Goal: Transaction & Acquisition: Download file/media

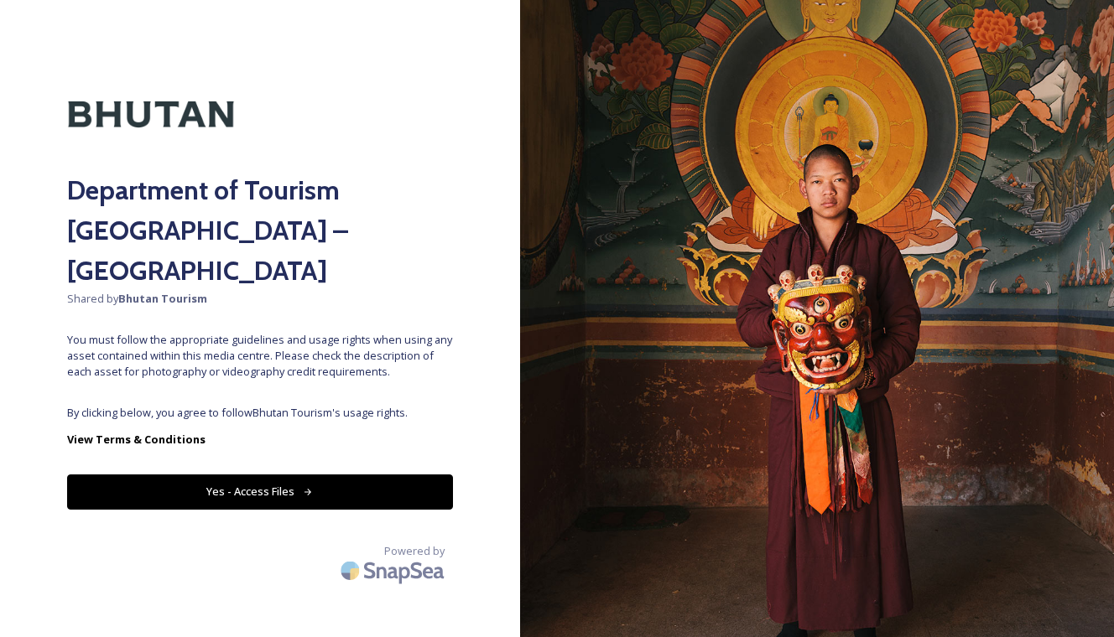
click at [284, 475] on button "Yes - Access Files" at bounding box center [260, 492] width 386 height 34
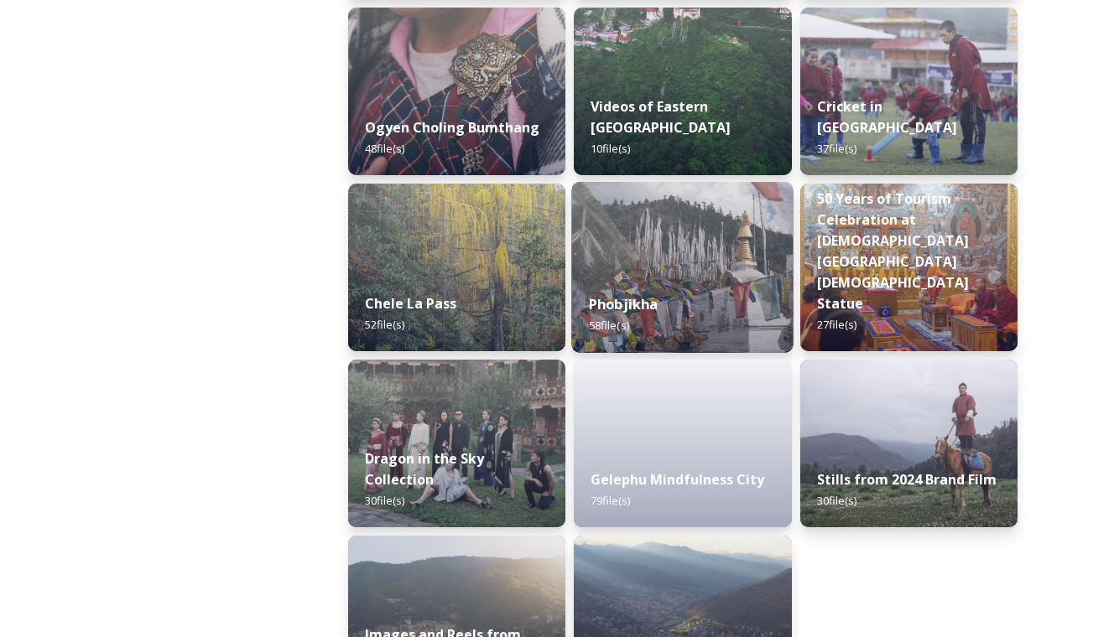
scroll to position [2743, 0]
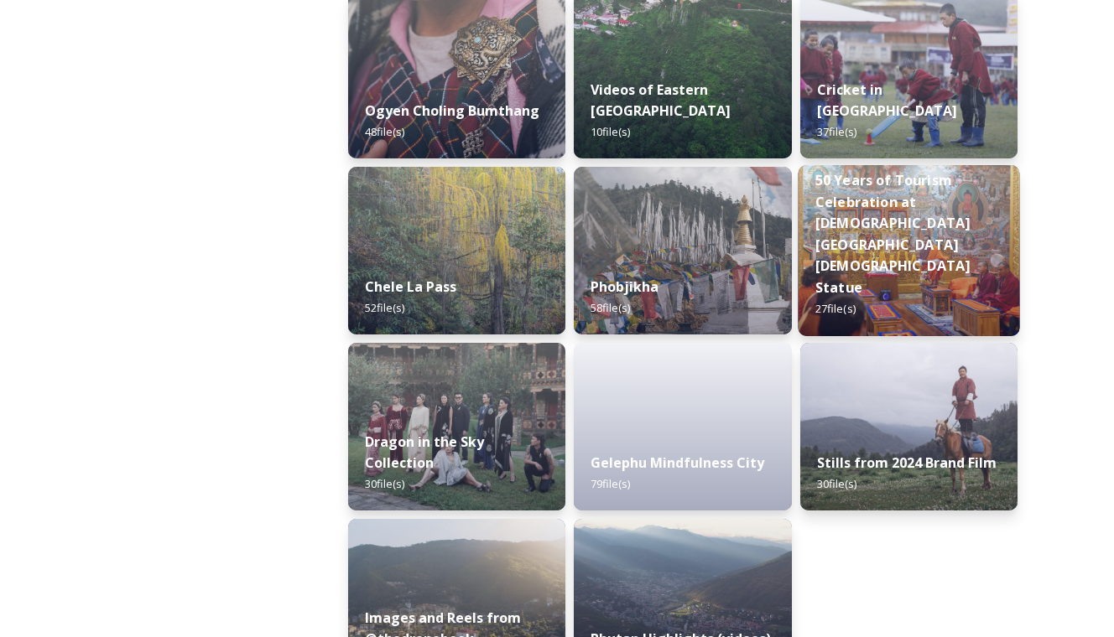
click at [897, 273] on strong "50 Years of Tourism Celebration at [DEMOGRAPHIC_DATA][GEOGRAPHIC_DATA][DEMOGRAP…" at bounding box center [891, 234] width 155 height 126
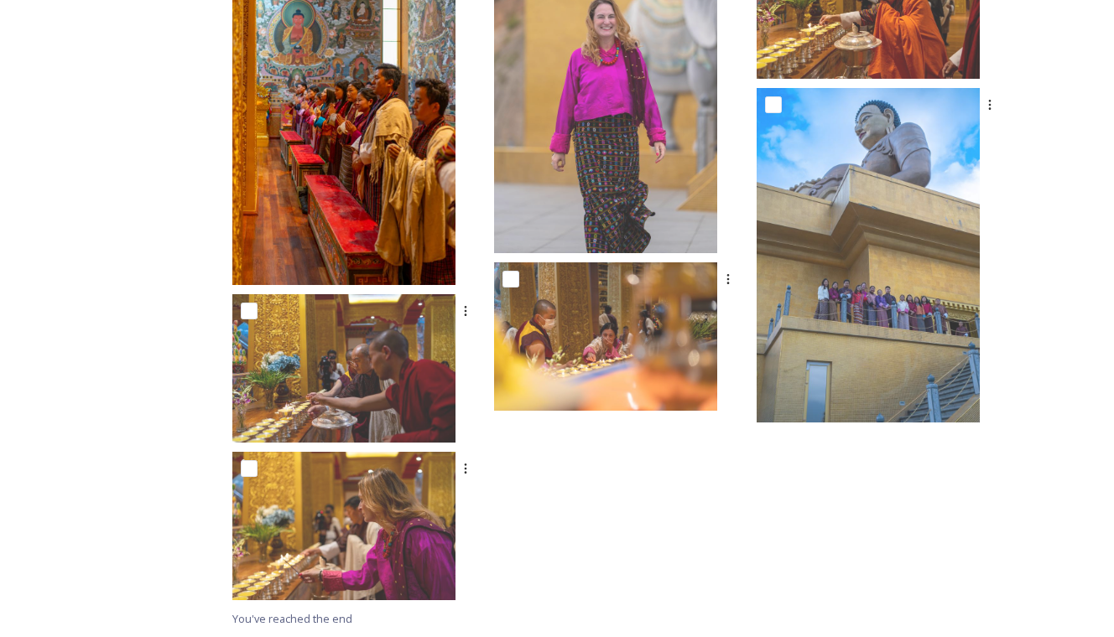
scroll to position [1697, 0]
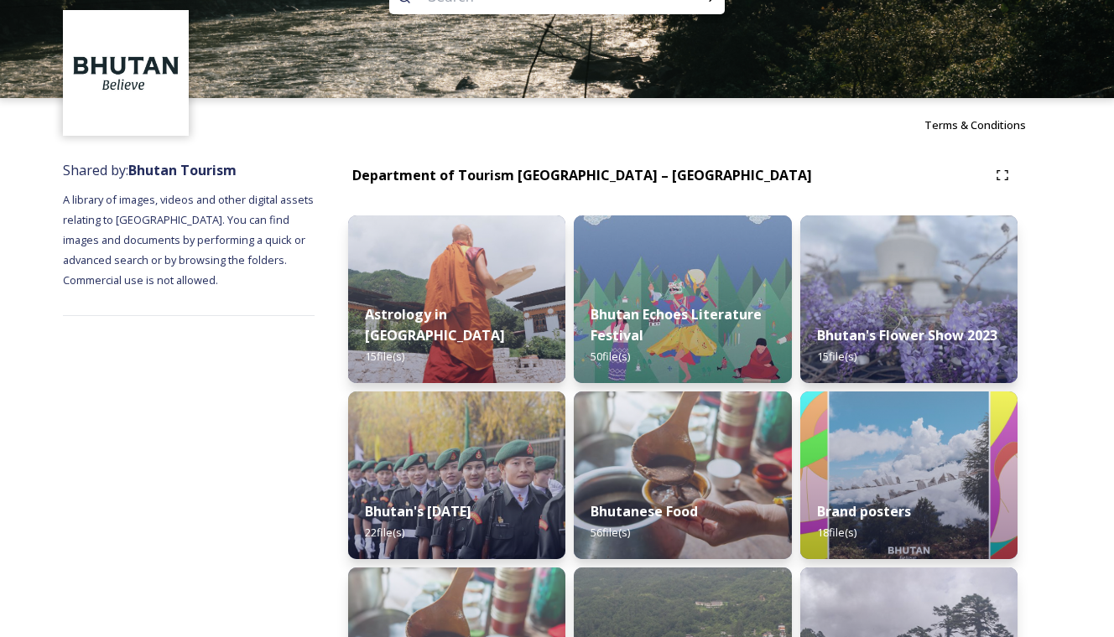
scroll to position [56, 0]
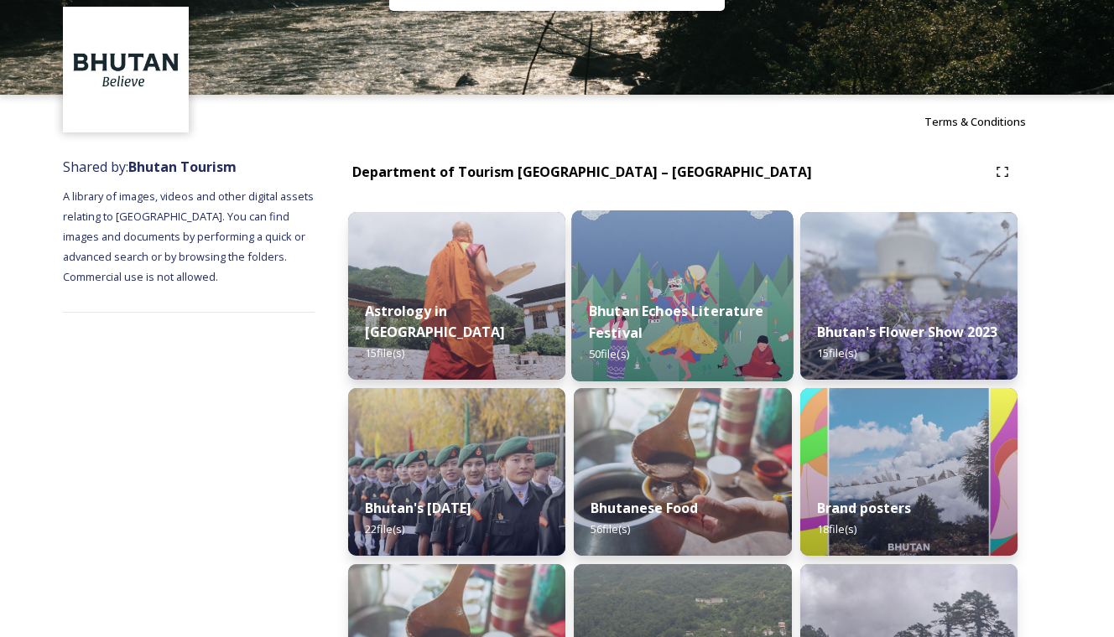
click at [689, 314] on strong "Bhutan Echoes Literature Festival" at bounding box center [676, 322] width 174 height 40
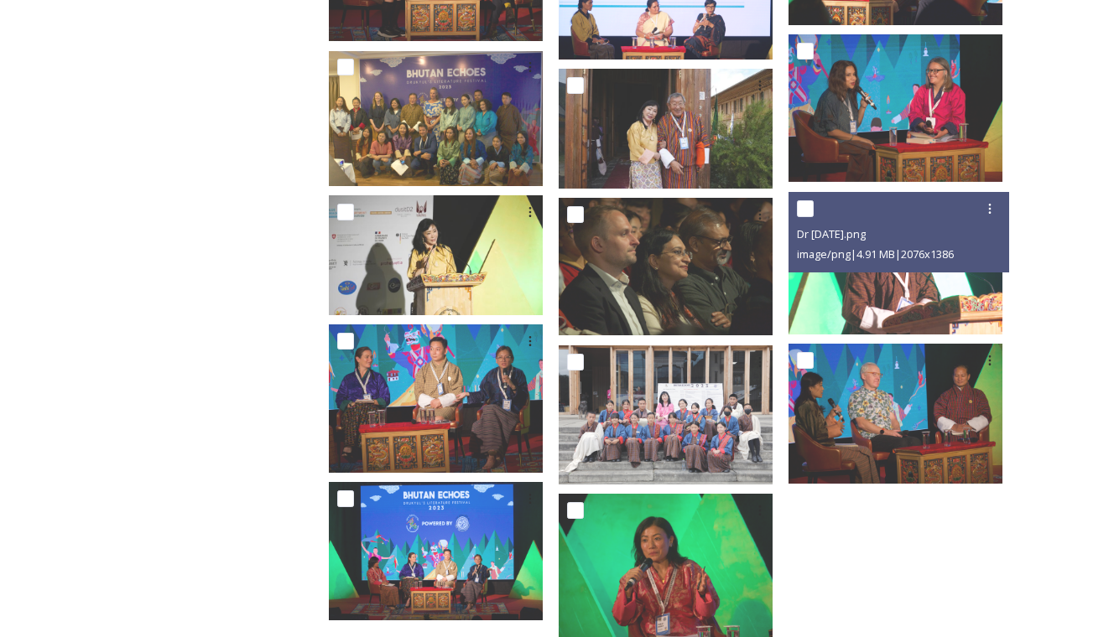
scroll to position [2264, 0]
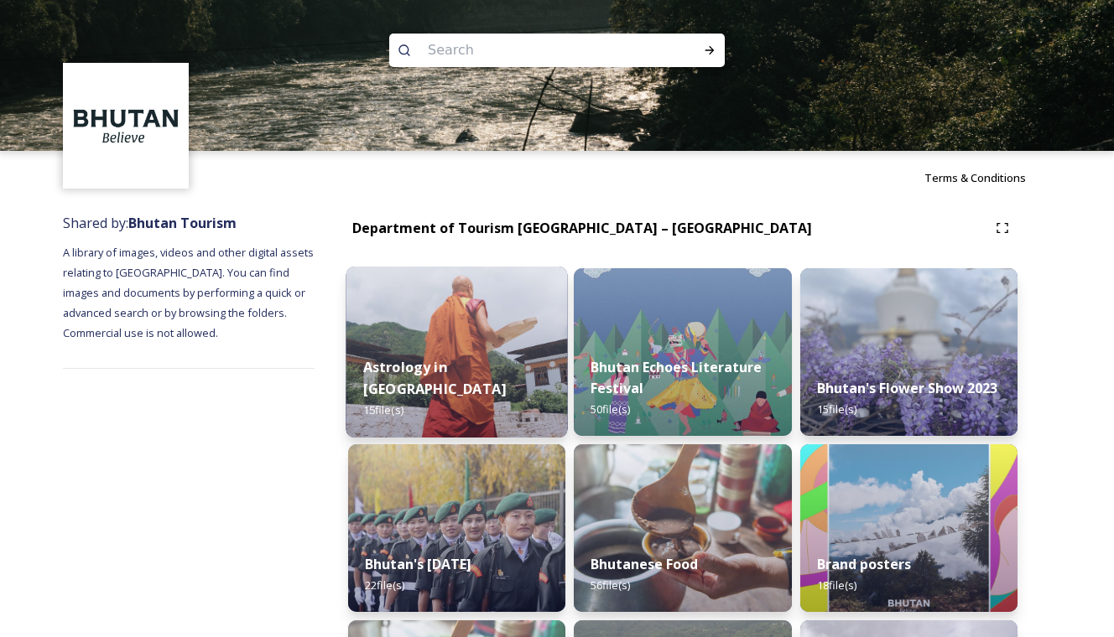
click at [482, 354] on img at bounding box center [457, 352] width 222 height 171
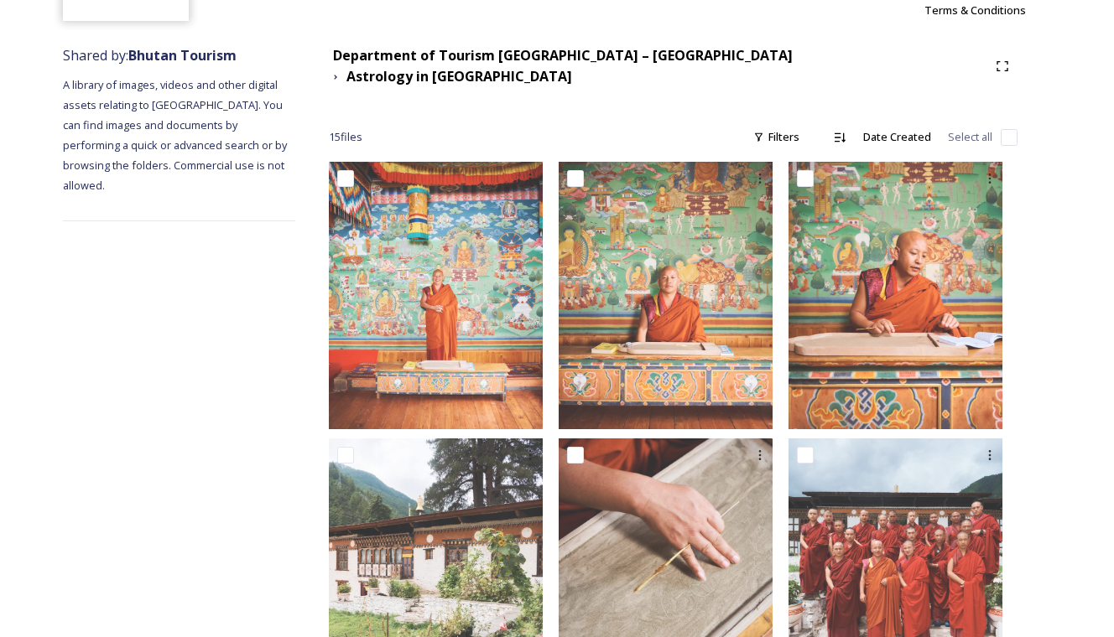
scroll to position [167, 0]
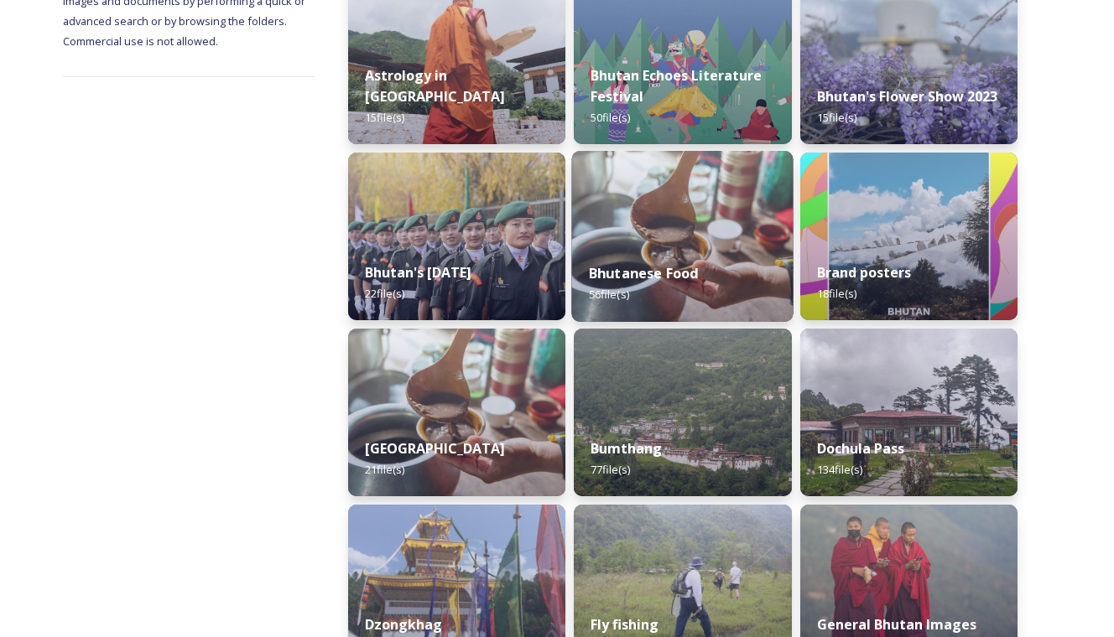
scroll to position [298, 0]
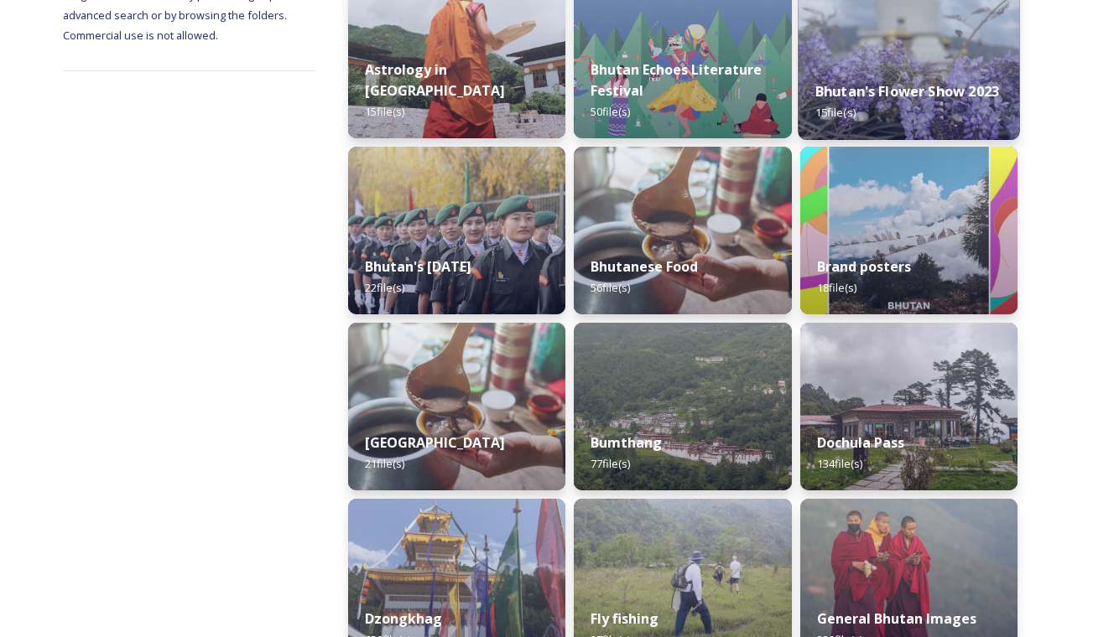
click at [922, 84] on strong "Bhutan's Flower Show 2023" at bounding box center [906, 91] width 184 height 18
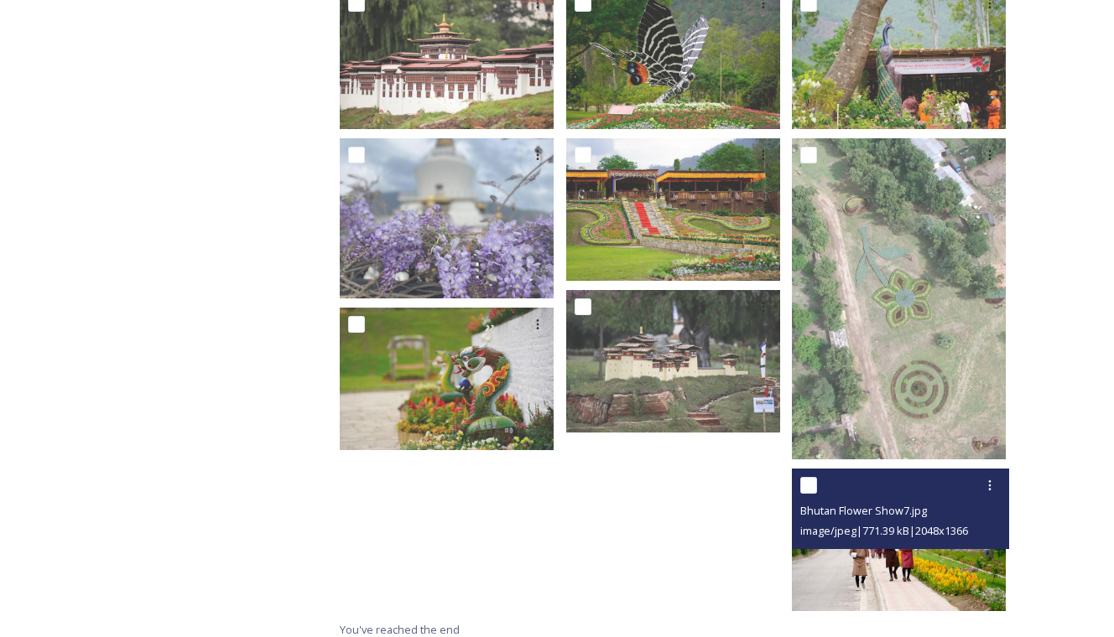
scroll to position [646, 0]
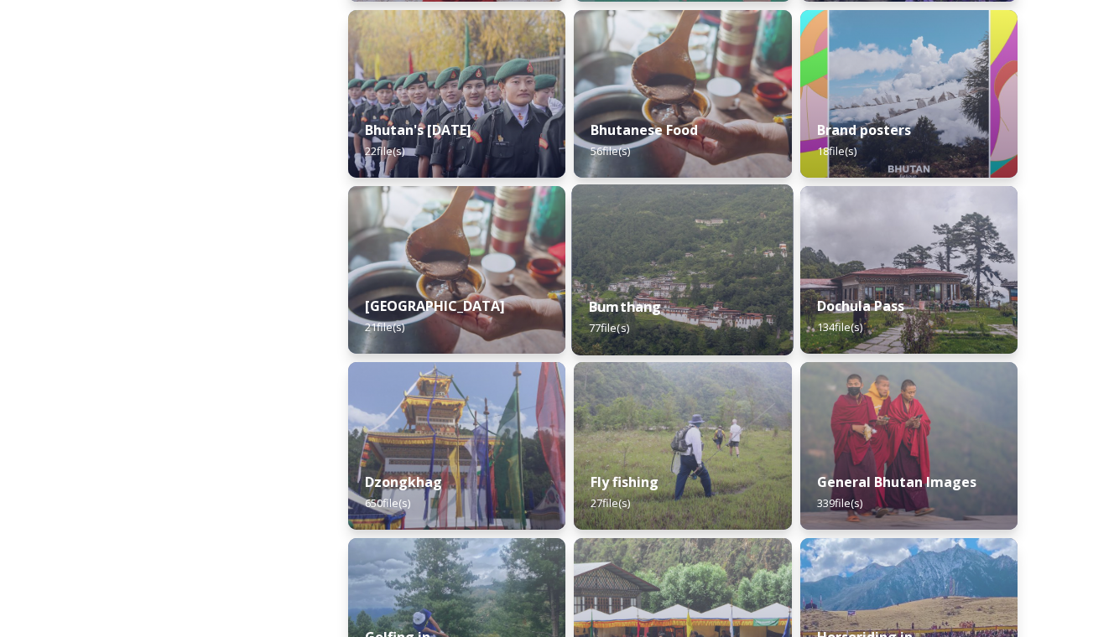
scroll to position [442, 0]
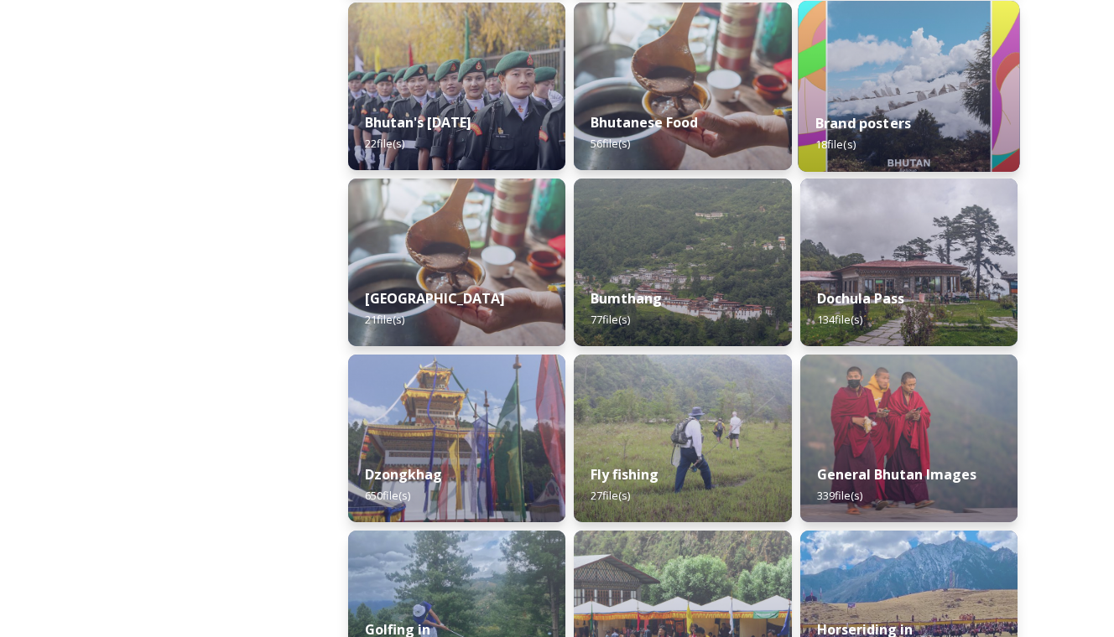
click at [895, 101] on div "Brand posters 18 file(s)" at bounding box center [909, 134] width 222 height 76
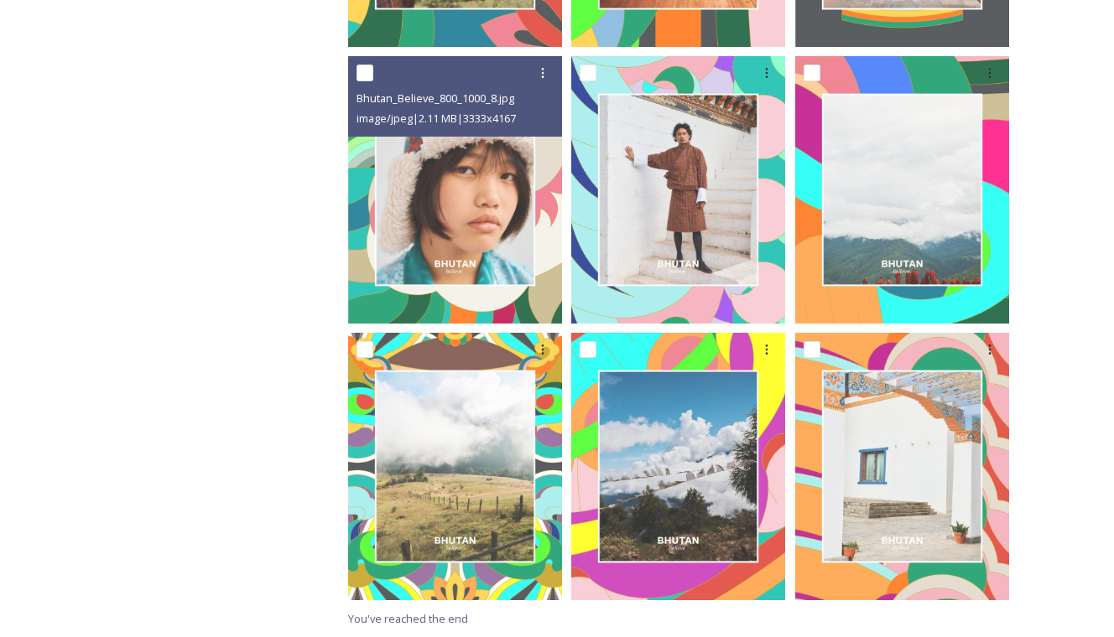
scroll to position [1368, 0]
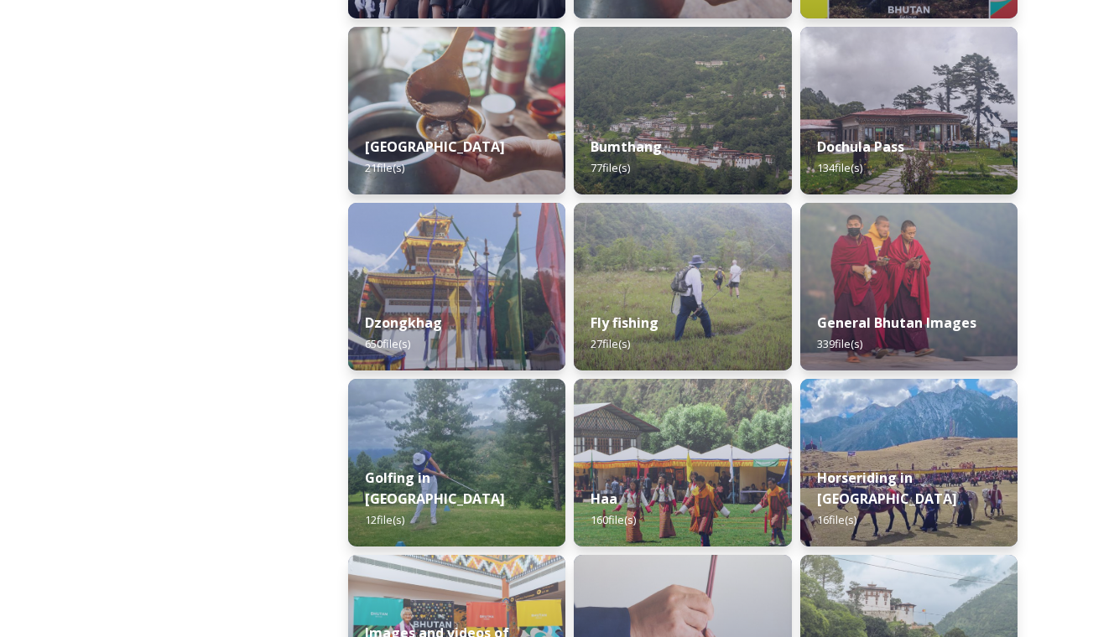
scroll to position [596, 0]
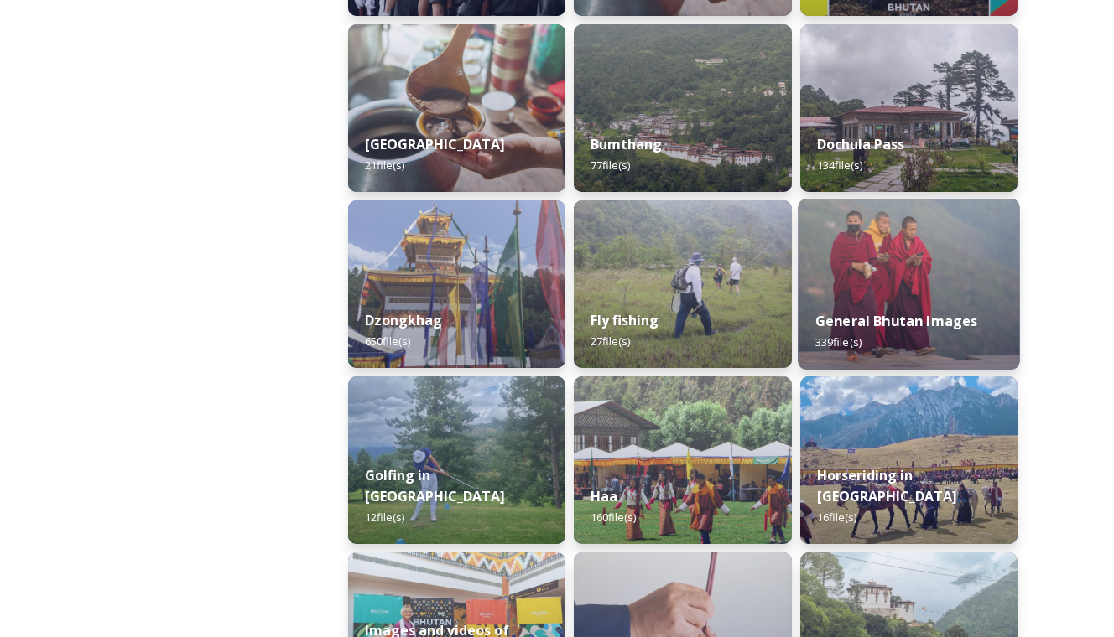
click at [925, 293] on img at bounding box center [909, 284] width 222 height 171
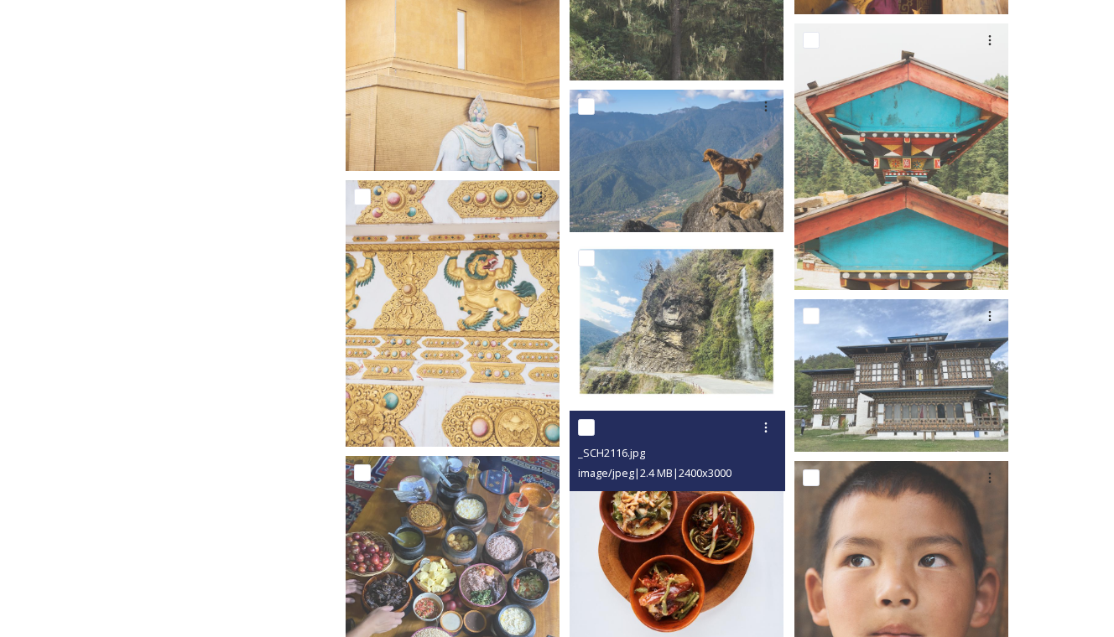
scroll to position [7078, 0]
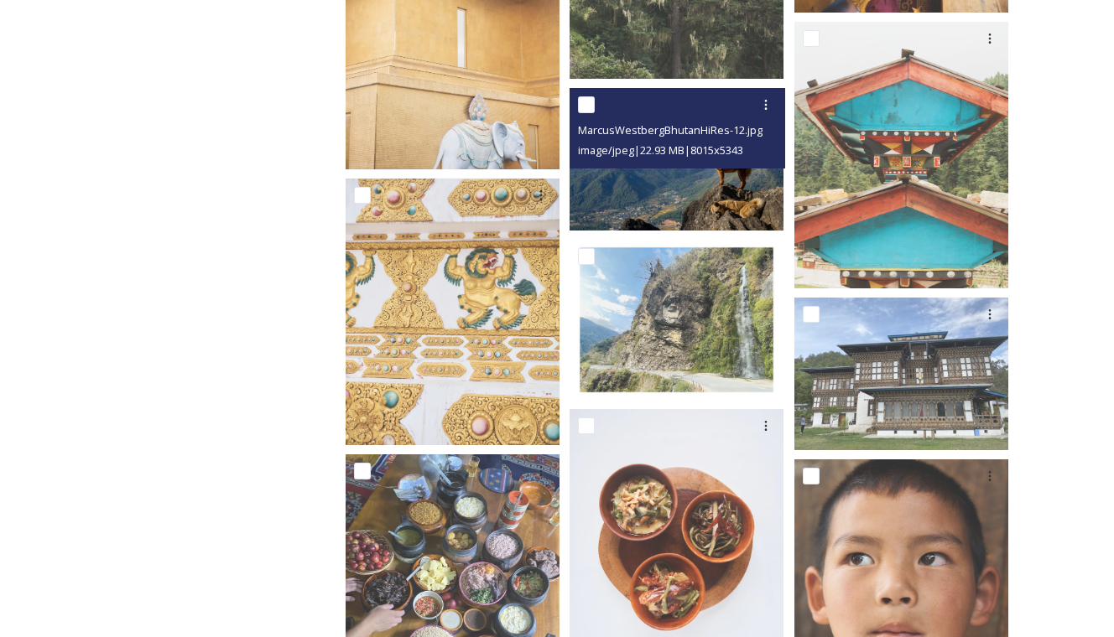
click at [660, 158] on img at bounding box center [676, 159] width 214 height 143
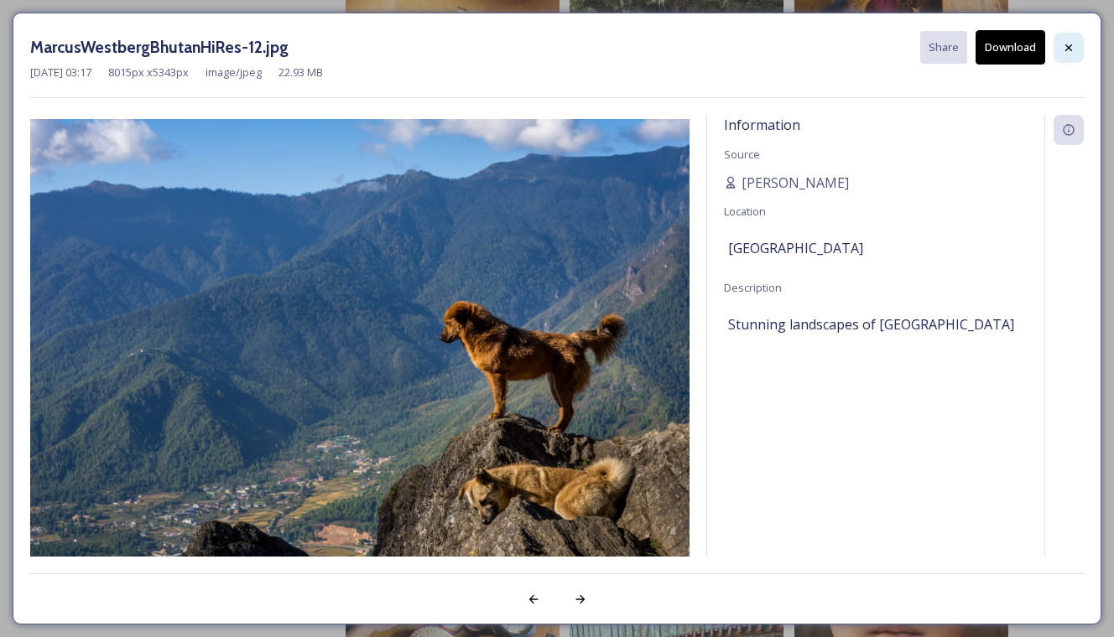
click at [1070, 48] on icon at bounding box center [1068, 47] width 13 height 13
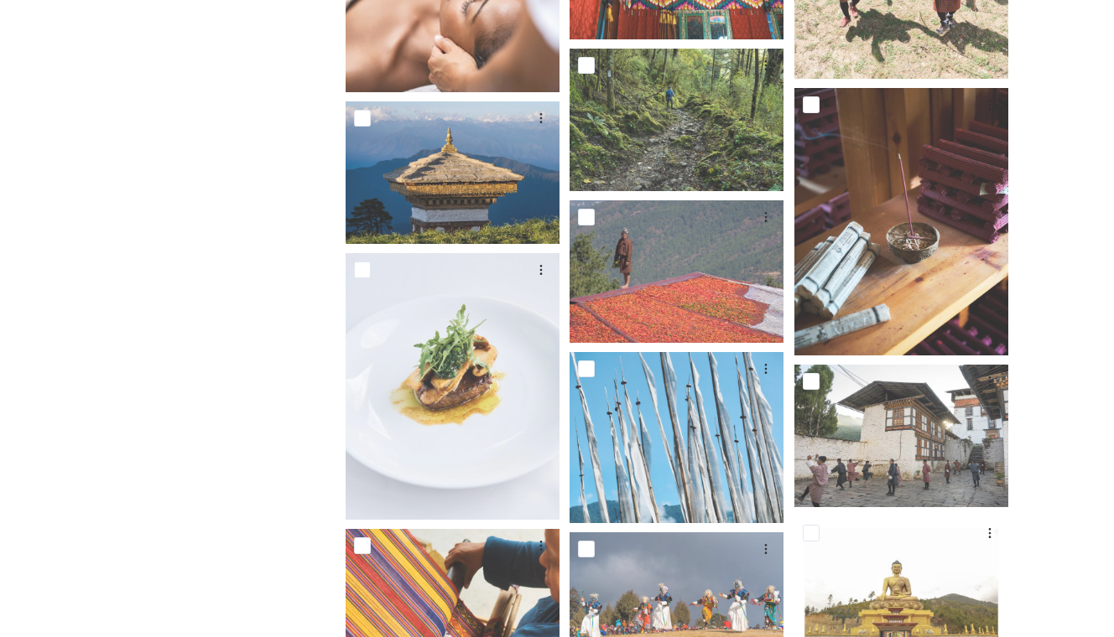
scroll to position [8432, 0]
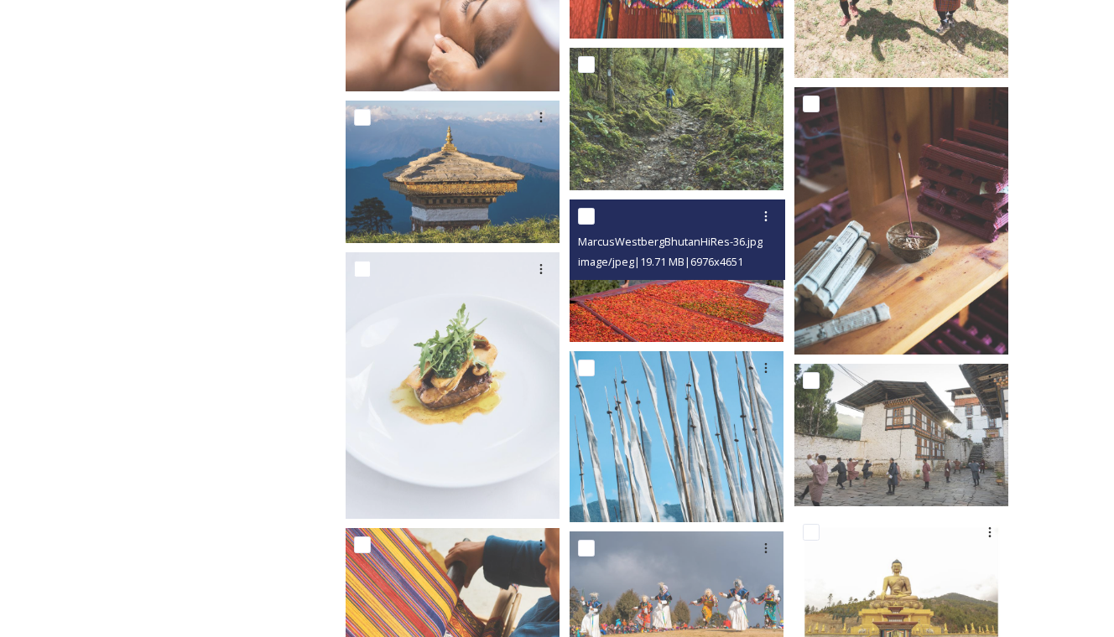
click at [674, 286] on img at bounding box center [676, 271] width 214 height 143
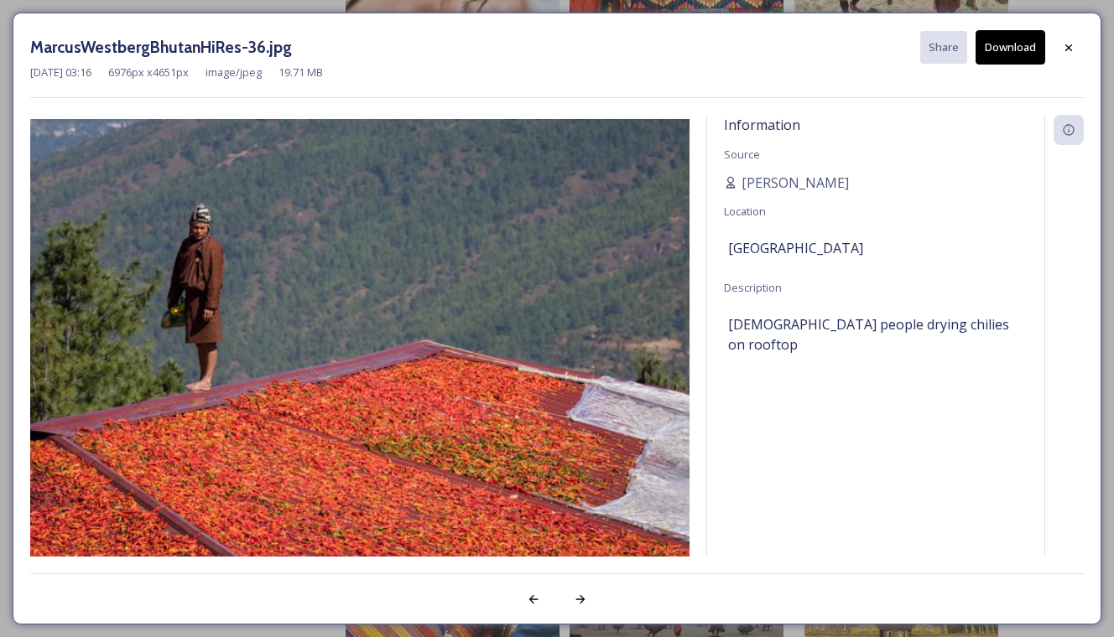
click at [1021, 46] on button "Download" at bounding box center [1010, 47] width 70 height 34
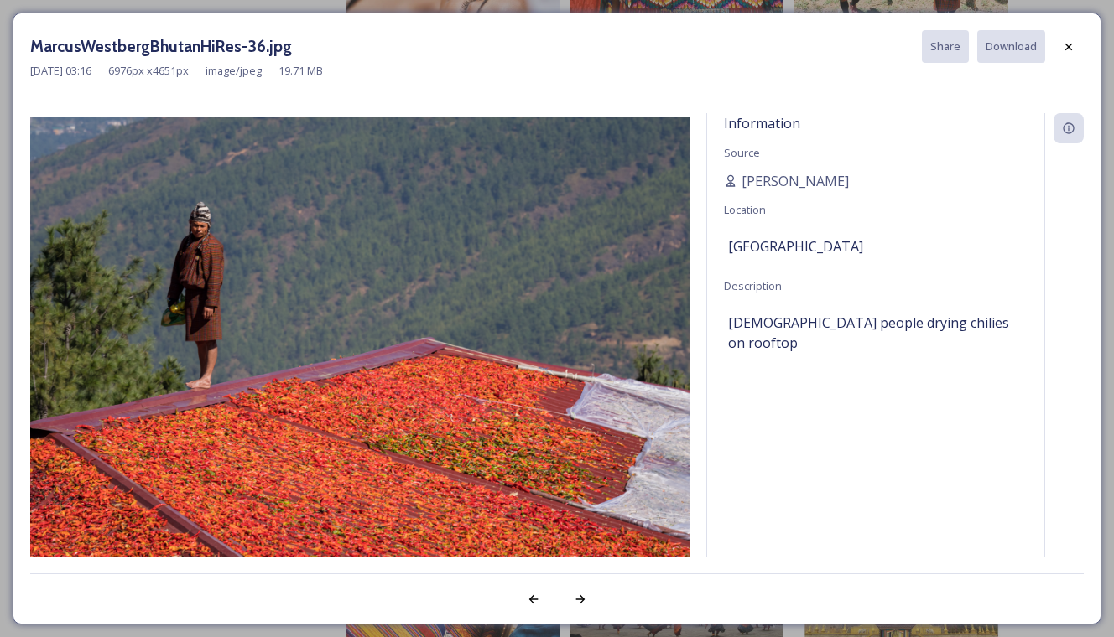
click at [876, 201] on div "Information Source [PERSON_NAME] Location [GEOGRAPHIC_DATA] Description [DEMOGR…" at bounding box center [875, 356] width 337 height 486
click at [336, 314] on img at bounding box center [359, 336] width 659 height 439
click at [1067, 45] on icon at bounding box center [1068, 46] width 7 height 7
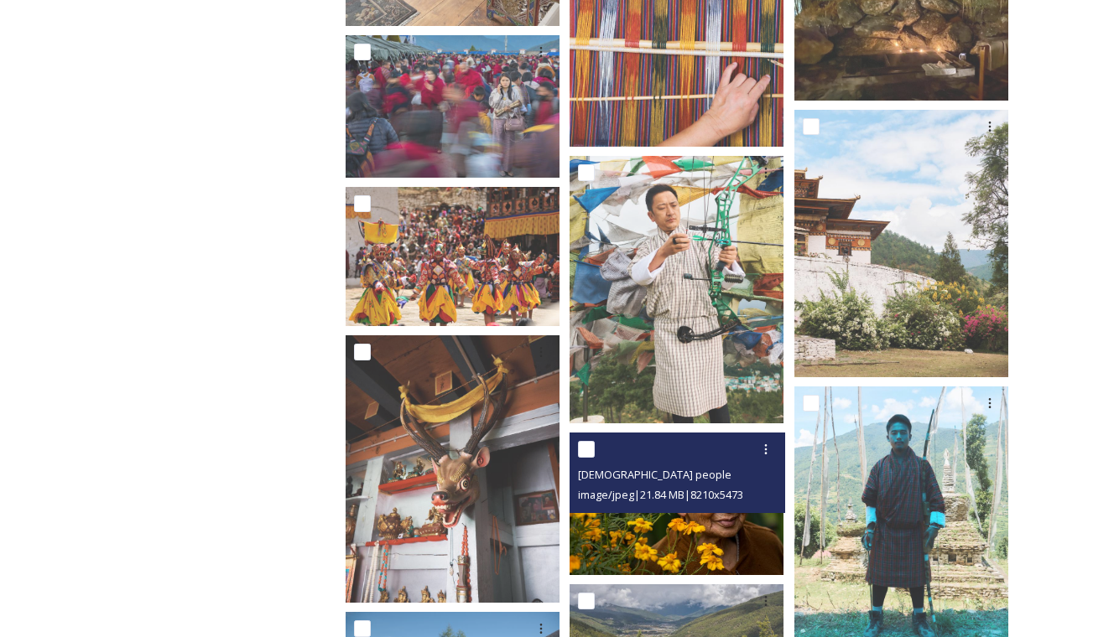
scroll to position [12593, 0]
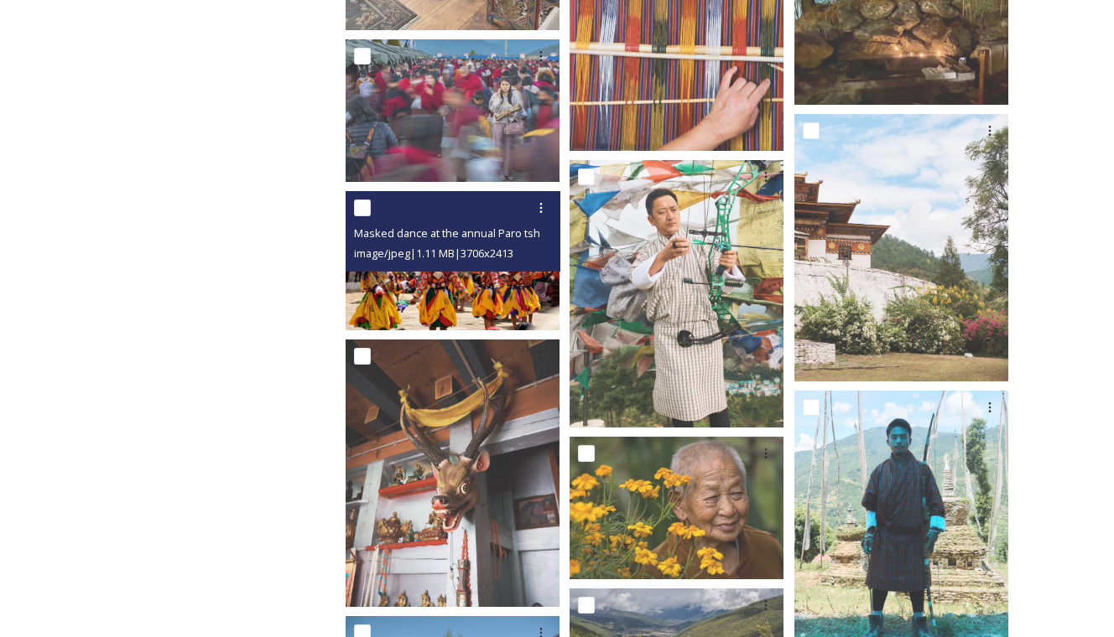
click at [496, 287] on img at bounding box center [453, 260] width 214 height 139
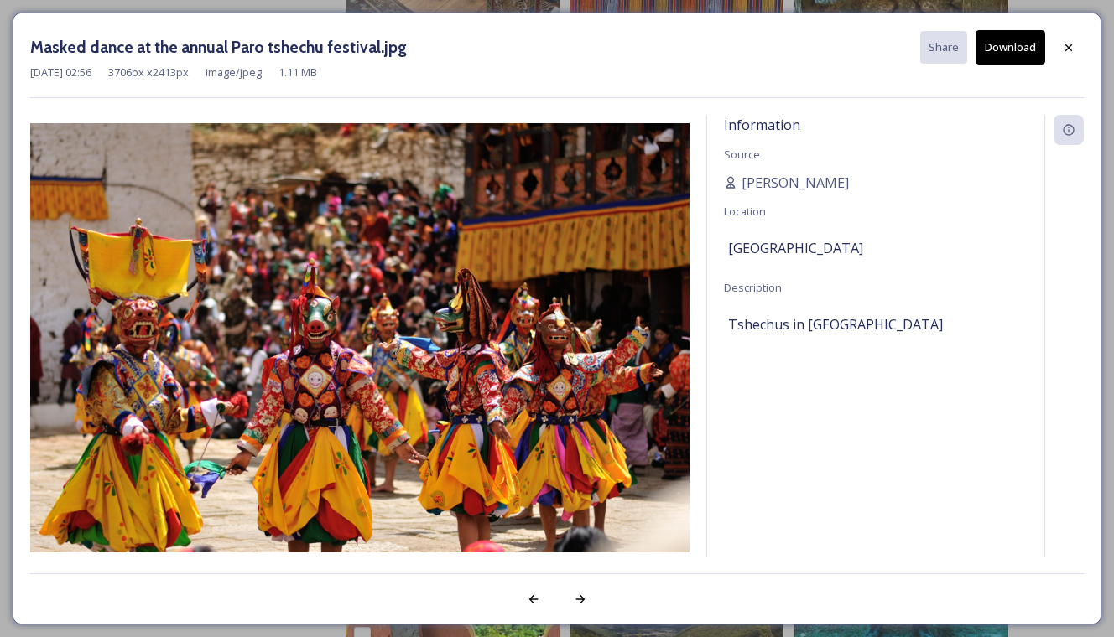
click at [1004, 40] on button "Download" at bounding box center [1010, 47] width 70 height 34
click at [393, 213] on img at bounding box center [359, 337] width 659 height 429
click at [1063, 49] on icon at bounding box center [1068, 47] width 13 height 13
